Goal: Task Accomplishment & Management: Manage account settings

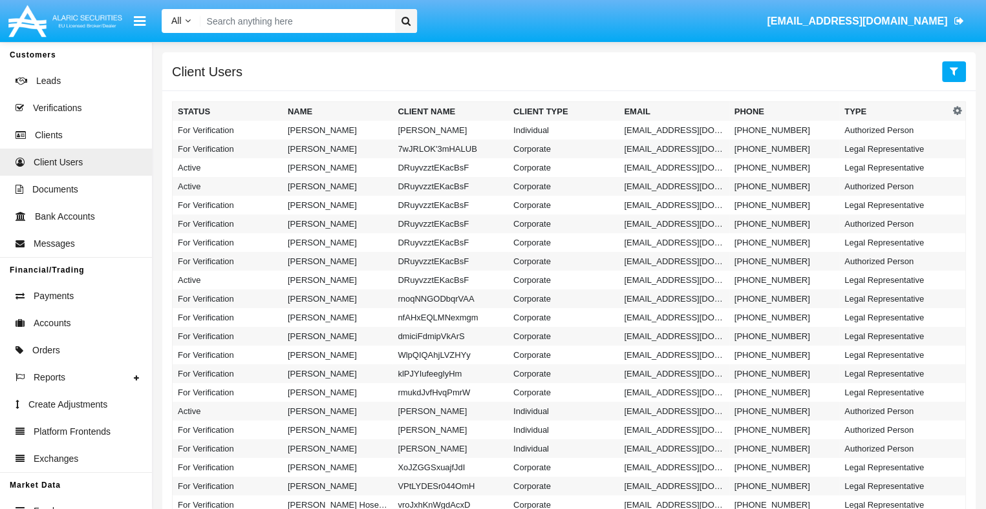
click at [953, 72] on icon at bounding box center [954, 71] width 8 height 10
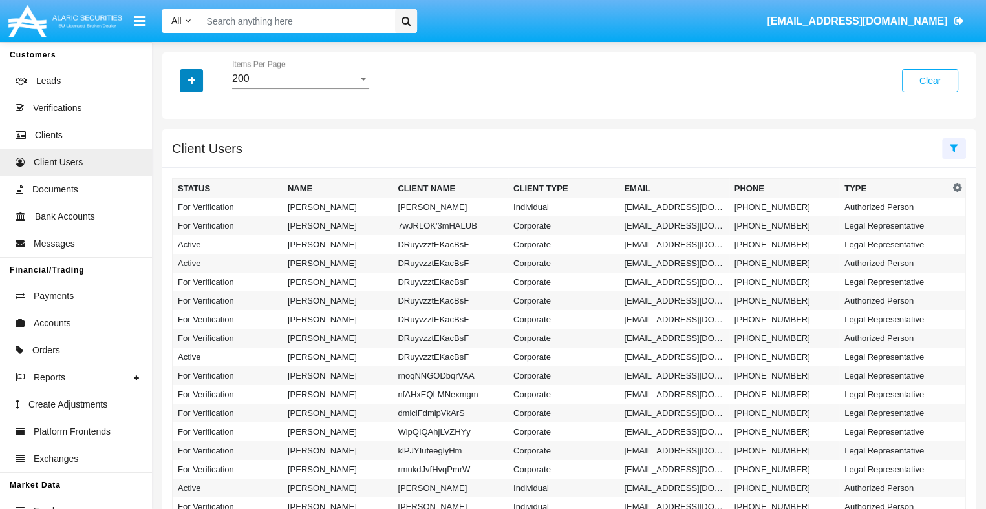
click at [191, 81] on icon "button" at bounding box center [191, 80] width 7 height 9
click at [200, 163] on span "Email" at bounding box center [201, 164] width 26 height 16
click at [178, 169] on input "Email" at bounding box center [177, 169] width 1 height 1
checkbox input "true"
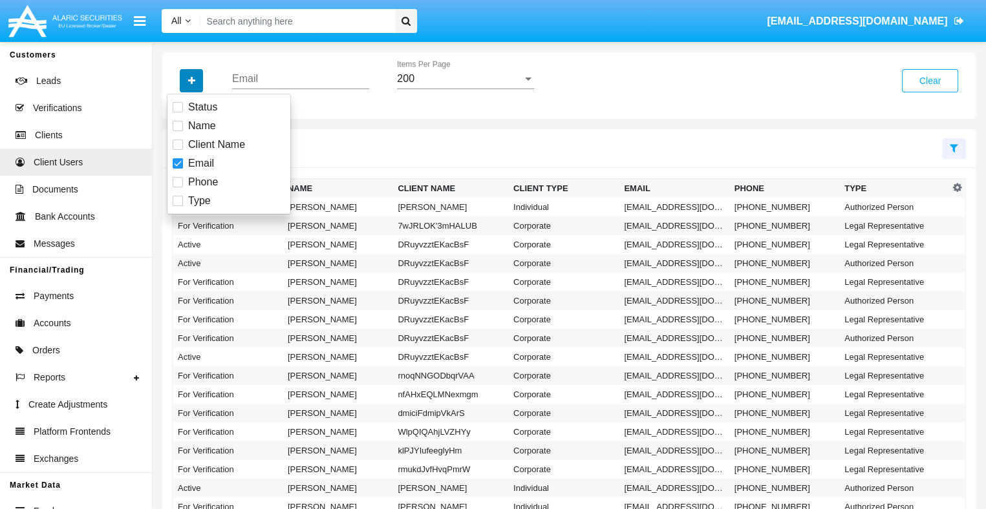
click at [191, 81] on icon "button" at bounding box center [191, 80] width 7 height 9
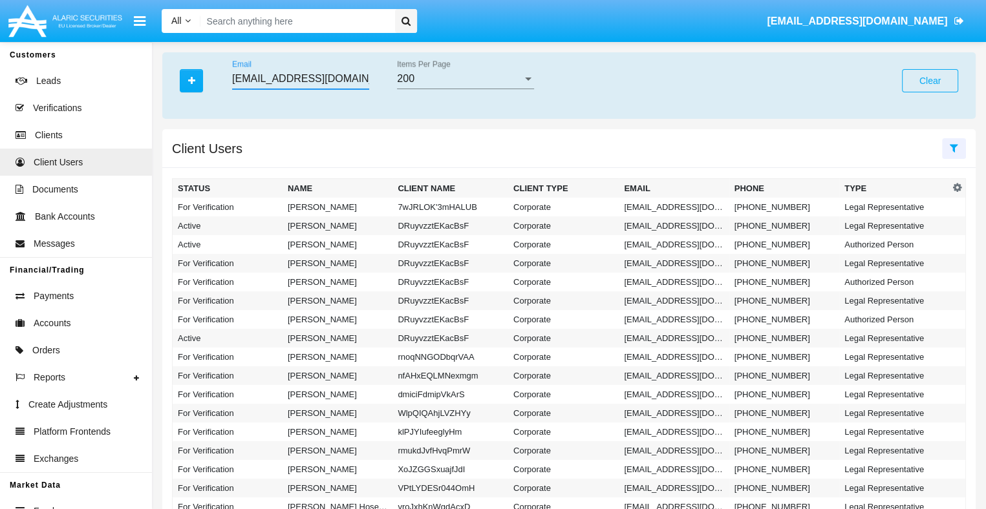
click at [300, 78] on input "[EMAIL_ADDRESS][DOMAIN_NAME]" at bounding box center [300, 79] width 137 height 12
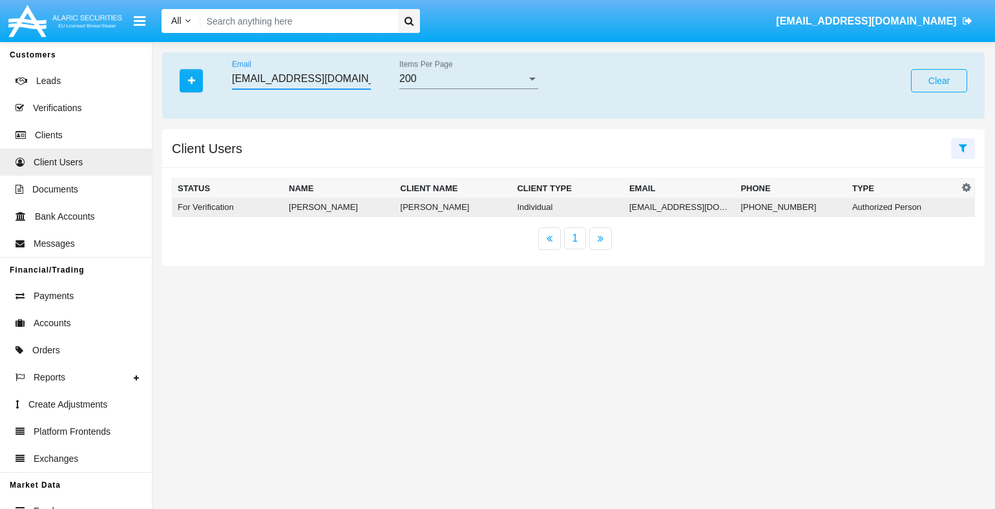
type input "[EMAIL_ADDRESS][DOMAIN_NAME]"
click at [676, 207] on td "[EMAIL_ADDRESS][DOMAIN_NAME]" at bounding box center [680, 207] width 112 height 19
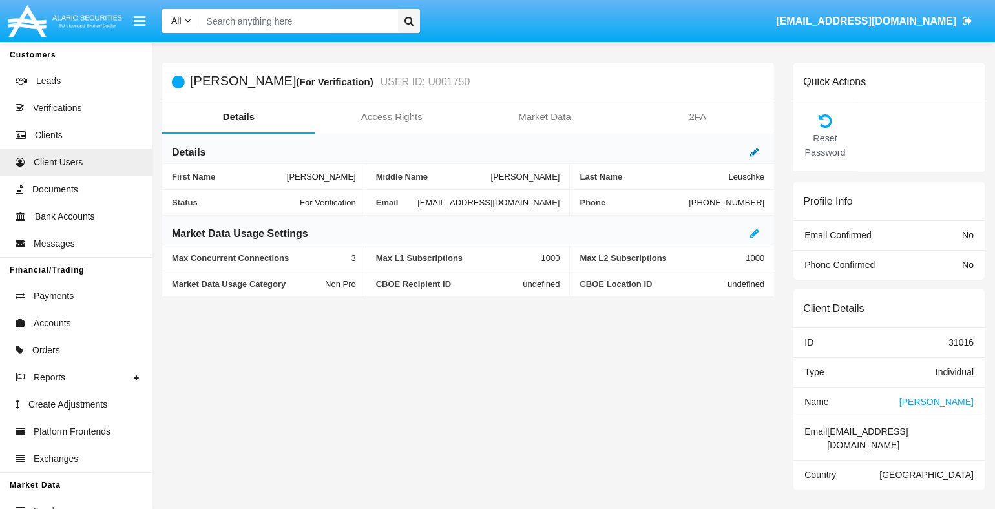
click at [755, 153] on icon at bounding box center [754, 152] width 9 height 10
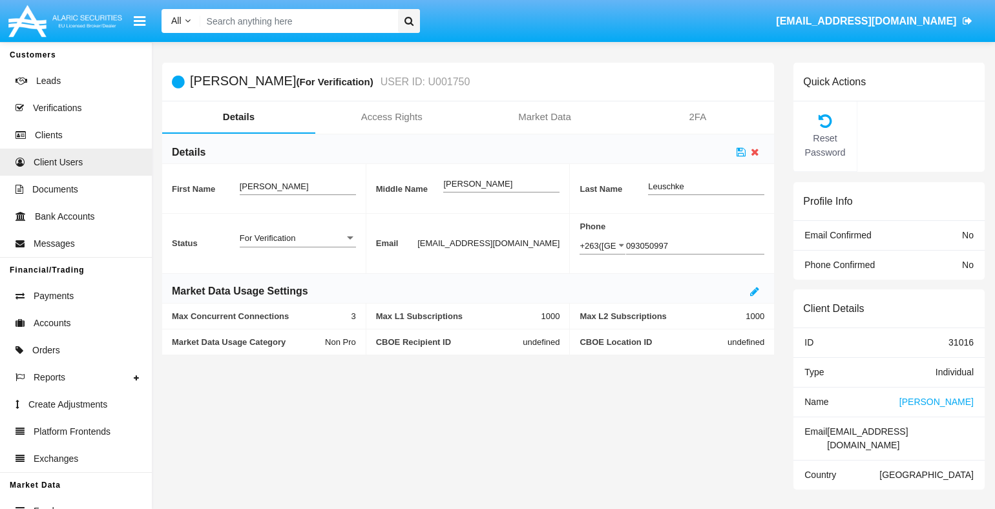
click at [297, 238] on div "For Verification" at bounding box center [292, 238] width 105 height 11
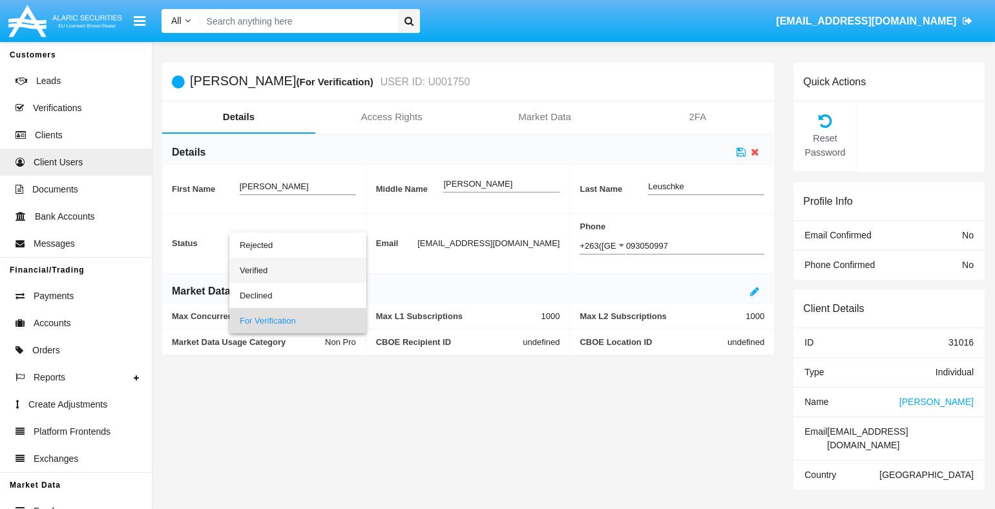
click at [297, 270] on span "Verified" at bounding box center [298, 270] width 116 height 25
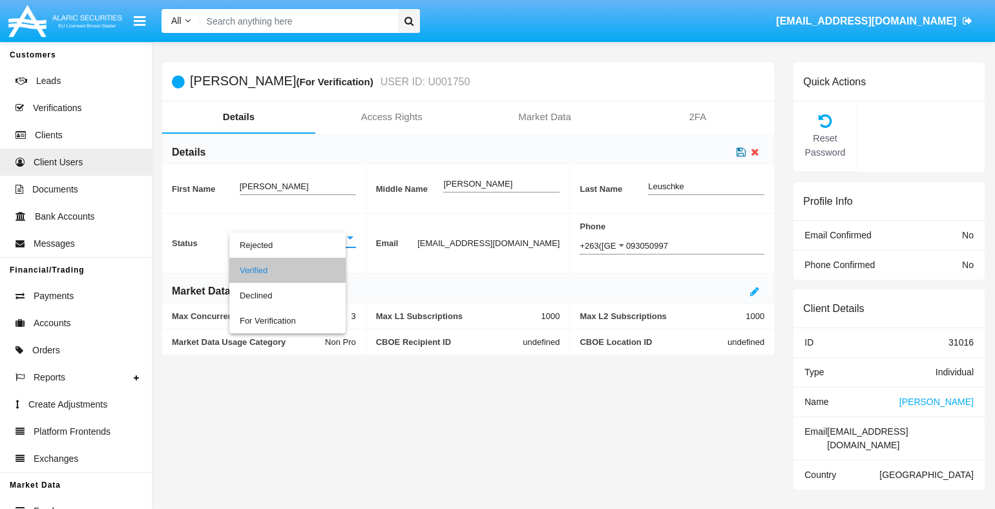
click at [741, 153] on icon at bounding box center [741, 152] width 9 height 10
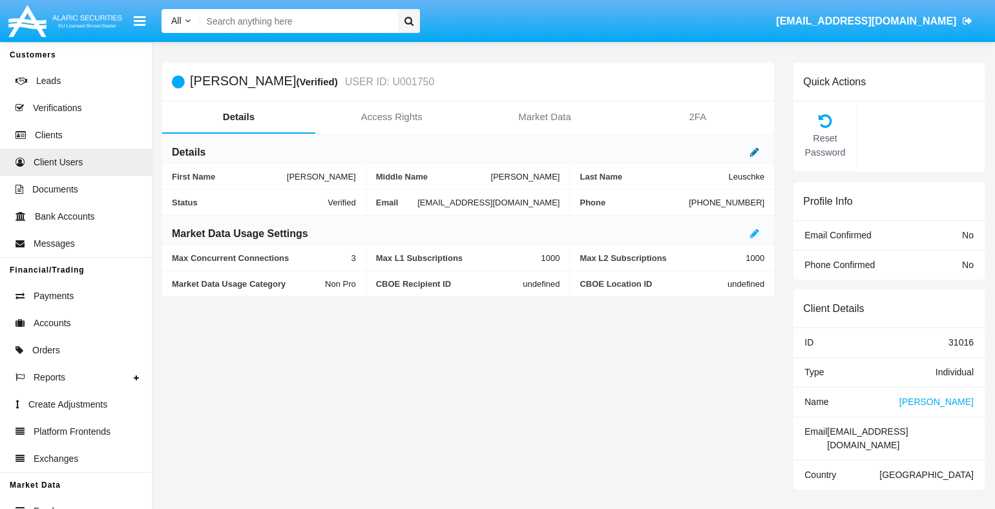
click at [755, 153] on icon at bounding box center [754, 152] width 9 height 10
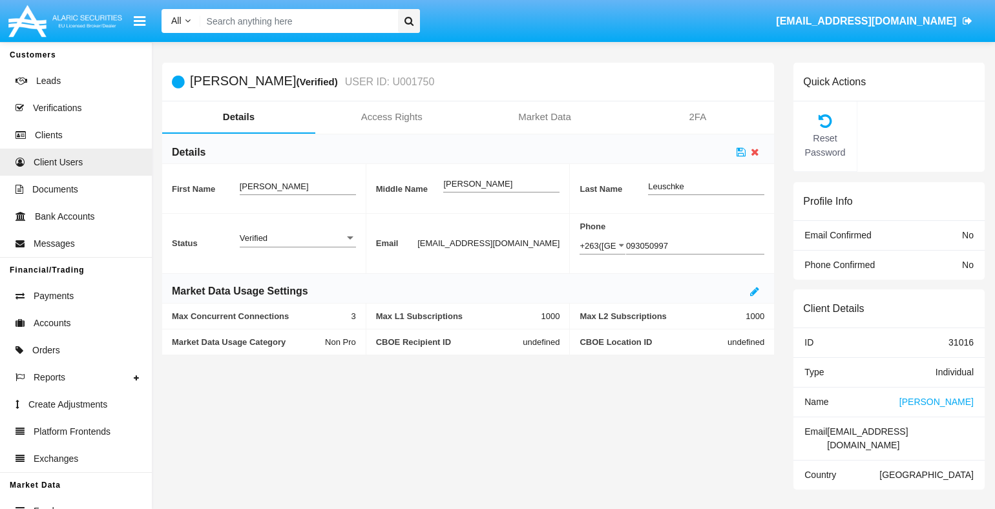
click at [297, 238] on div "Verified" at bounding box center [292, 238] width 105 height 11
click at [297, 245] on span "Active" at bounding box center [298, 245] width 116 height 25
click at [741, 153] on icon at bounding box center [741, 152] width 9 height 10
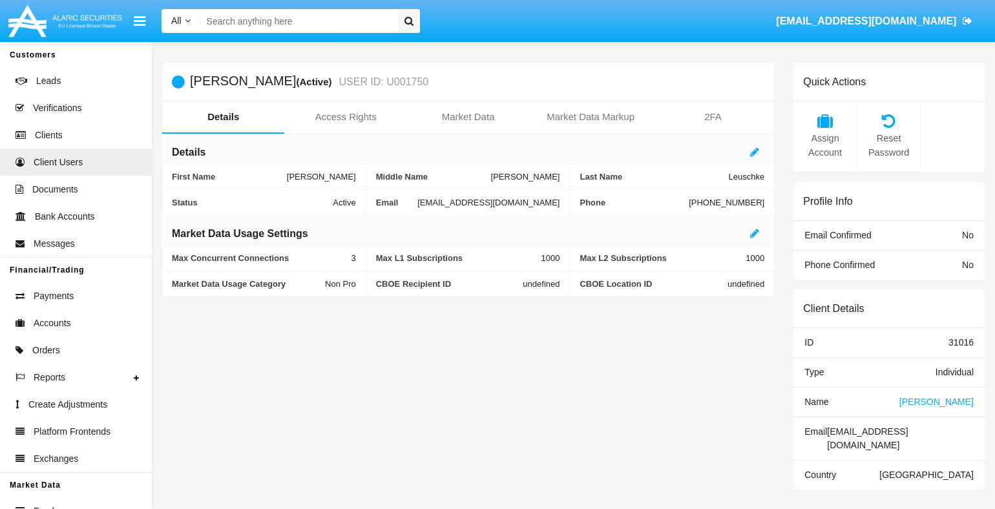
click at [816, 401] on span "Name" at bounding box center [817, 402] width 24 height 10
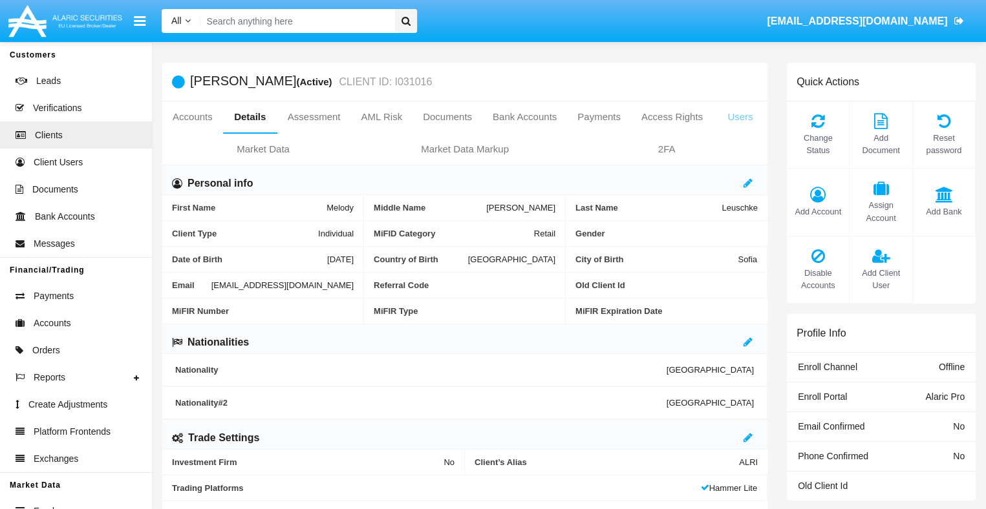
click at [737, 117] on link "Users" at bounding box center [740, 116] width 54 height 31
